Goal: Information Seeking & Learning: Learn about a topic

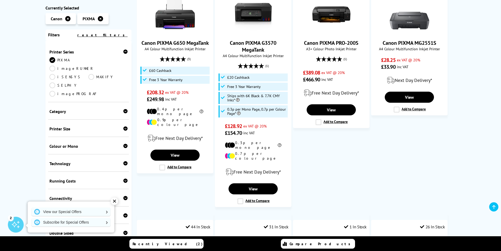
scroll to position [79, 0]
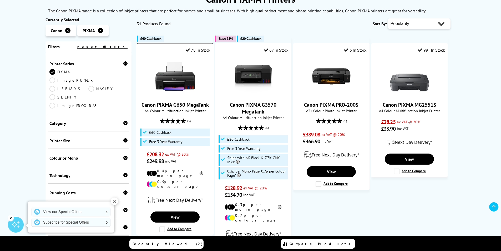
click at [190, 103] on link "Canon PIXMA G650 MegaTank" at bounding box center [175, 104] width 67 height 7
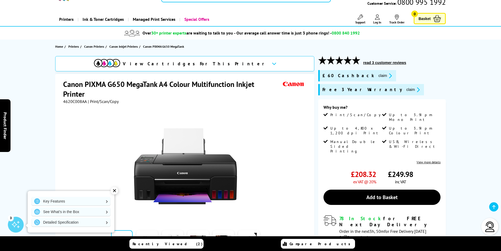
scroll to position [53, 0]
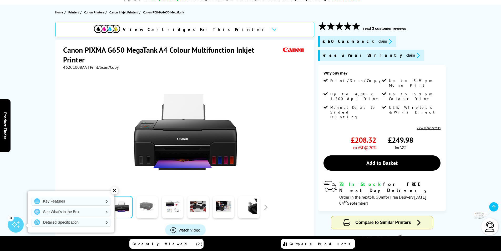
click at [149, 208] on link at bounding box center [148, 207] width 22 height 22
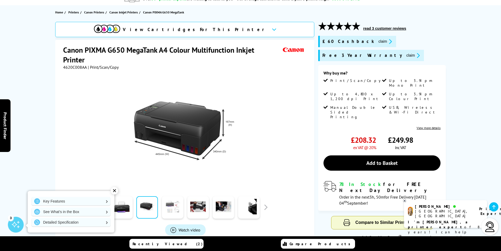
click at [177, 208] on link at bounding box center [173, 207] width 22 height 22
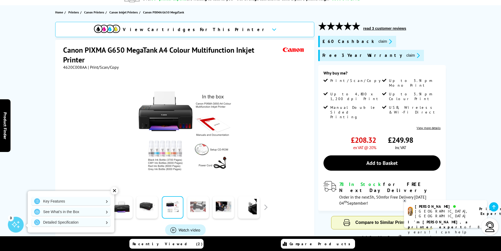
click at [199, 212] on link at bounding box center [198, 207] width 22 height 22
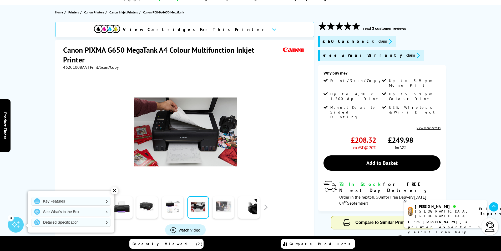
click at [219, 208] on link at bounding box center [224, 207] width 22 height 22
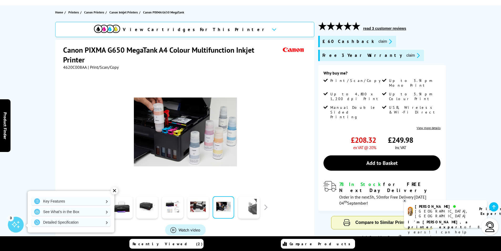
click at [243, 207] on link at bounding box center [249, 207] width 22 height 22
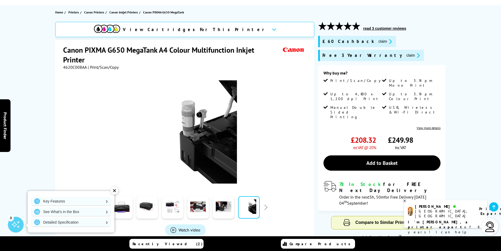
scroll to position [0, 0]
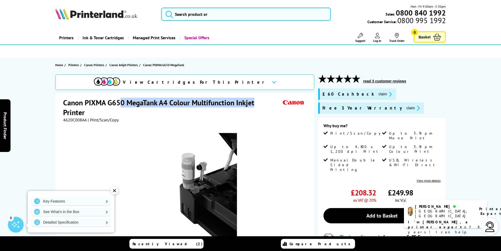
drag, startPoint x: 256, startPoint y: 104, endPoint x: 117, endPoint y: 109, distance: 138.7
click at [122, 106] on h1 "Canon PIXMA G650 MegaTank A4 Colour Multifunction Inkjet Printer" at bounding box center [172, 107] width 218 height 19
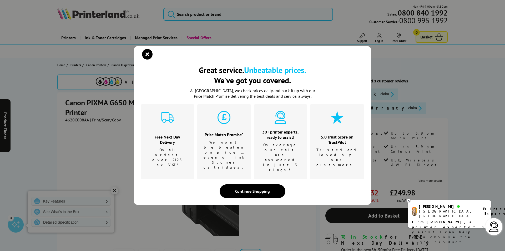
click at [103, 113] on div "Great service. Unbeatable prices. We've got you covered. Great service. Unbeata…" at bounding box center [252, 125] width 505 height 251
click at [149, 59] on icon "close modal" at bounding box center [147, 54] width 11 height 11
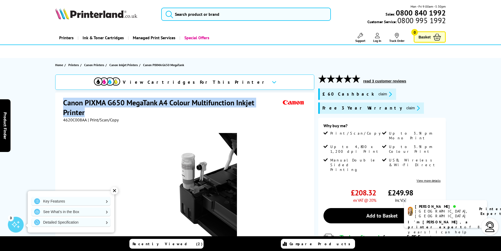
drag, startPoint x: 91, startPoint y: 112, endPoint x: 64, endPoint y: 100, distance: 30.3
click at [64, 100] on h1 "Canon PIXMA G650 MegaTank A4 Colour Multifunction Inkjet Printer" at bounding box center [172, 107] width 218 height 19
copy h1 "Canon PIXMA G650 MegaTank A4 Colour Multifunction Inkjet Printer"
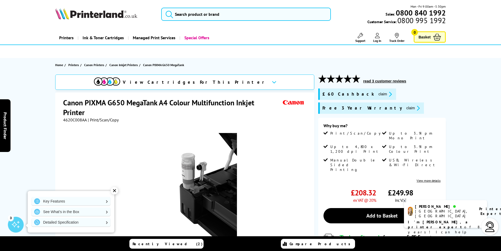
drag, startPoint x: 263, startPoint y: 146, endPoint x: 265, endPoint y: 143, distance: 3.2
click at [264, 144] on div at bounding box center [185, 181] width 245 height 119
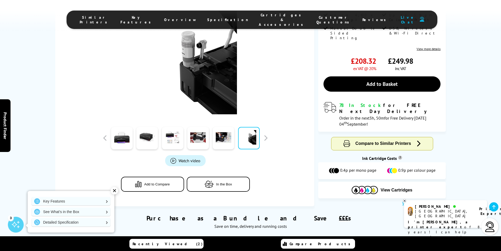
scroll to position [26, 0]
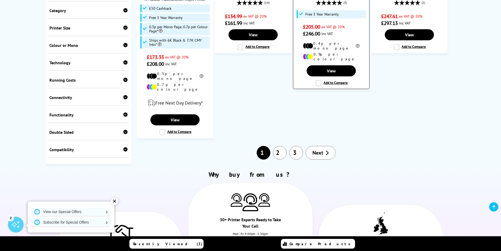
scroll to position [684, 0]
